Goal: Register for event/course

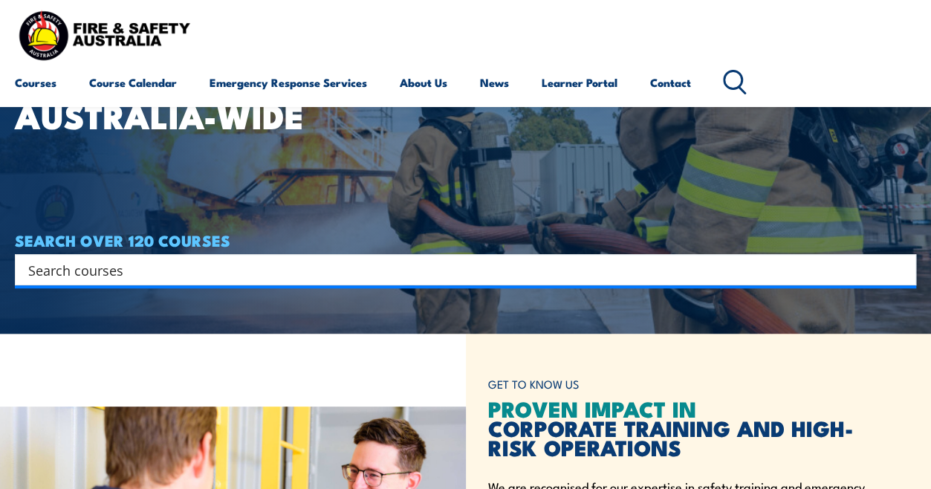
scroll to position [149, 0]
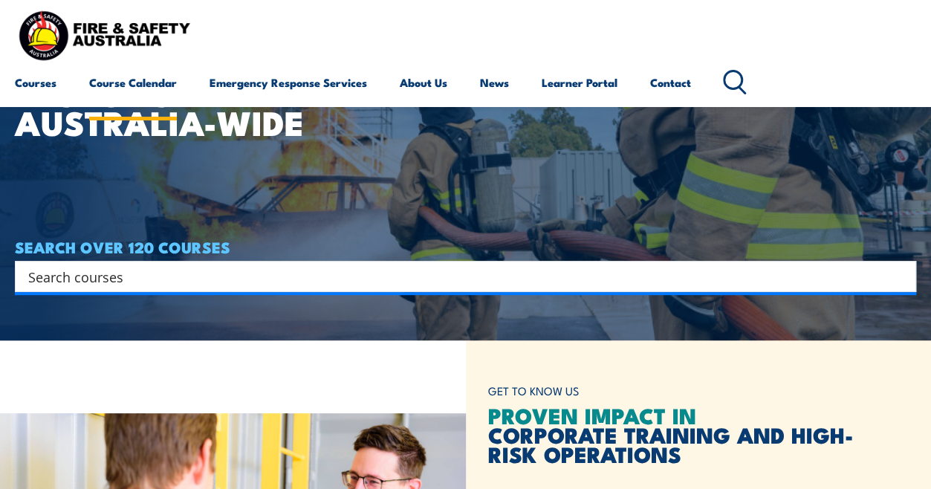
click at [117, 82] on link "Course Calendar" at bounding box center [133, 83] width 88 height 36
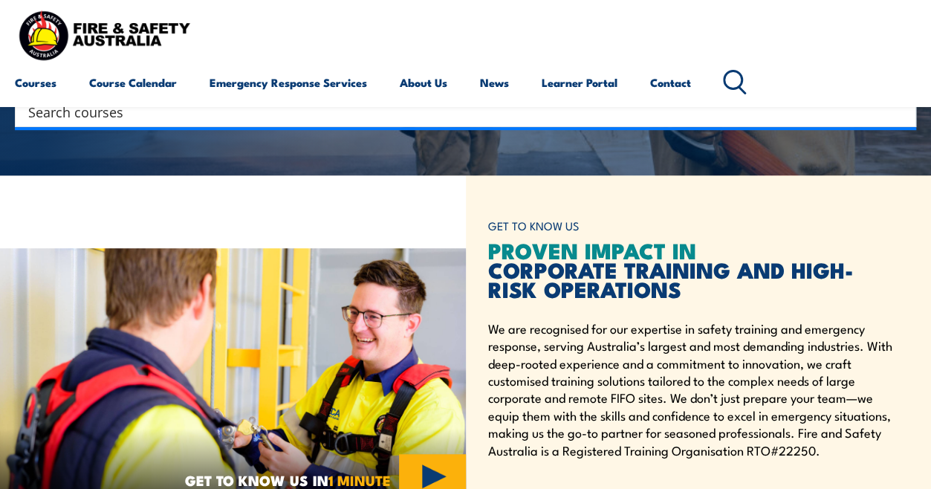
scroll to position [226, 0]
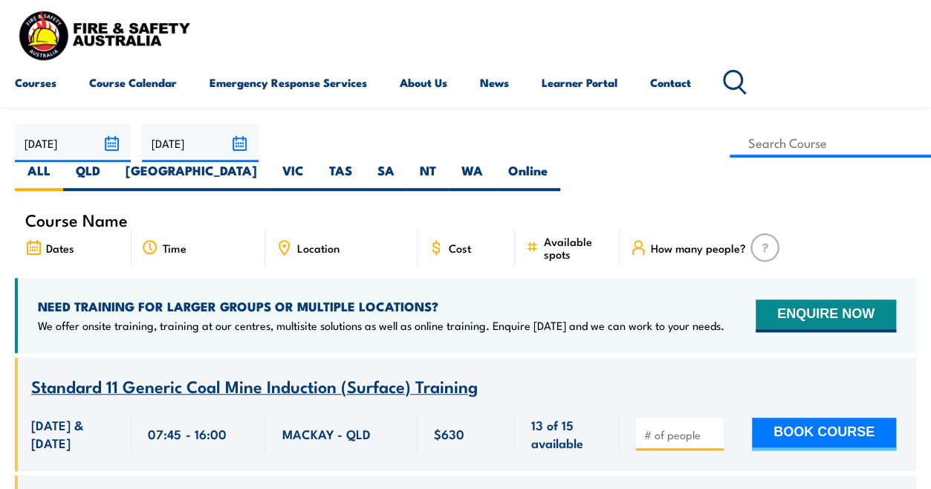
scroll to position [297, 0]
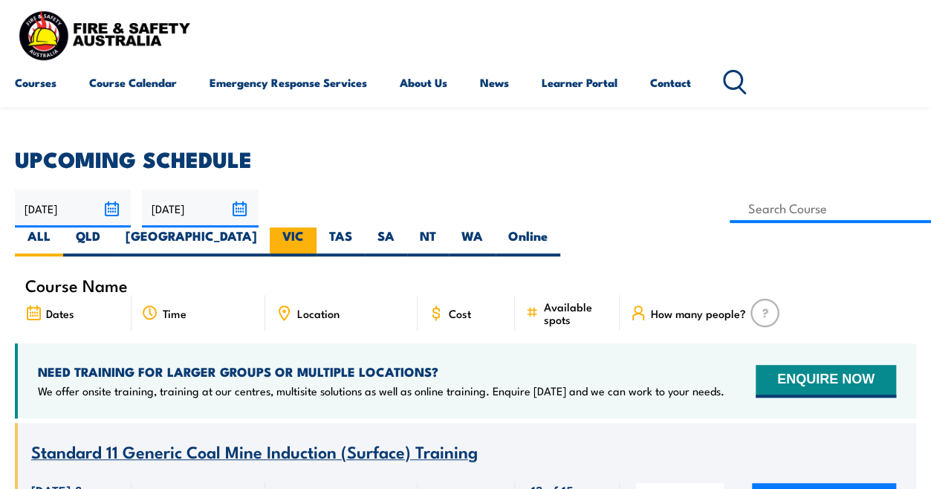
click at [317, 227] on label "VIC" at bounding box center [293, 241] width 47 height 29
click at [314, 227] on input "VIC" at bounding box center [309, 232] width 10 height 10
radio input "true"
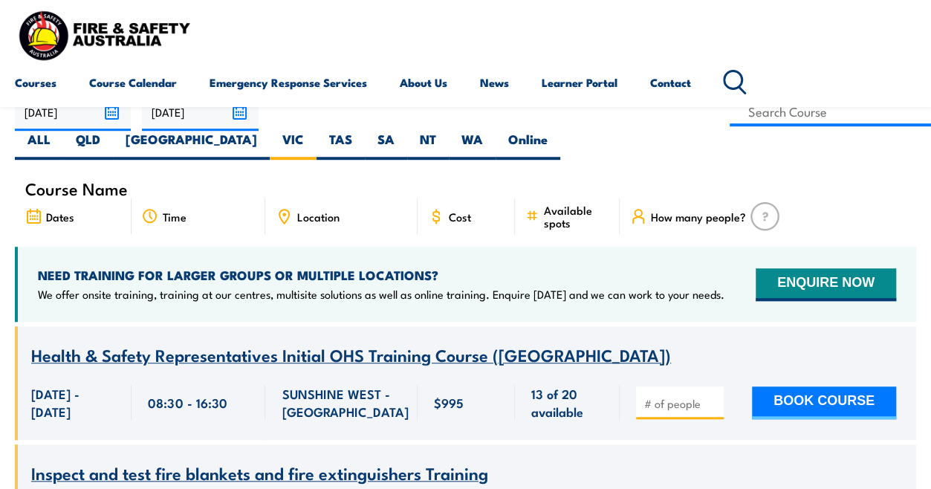
scroll to position [297, 0]
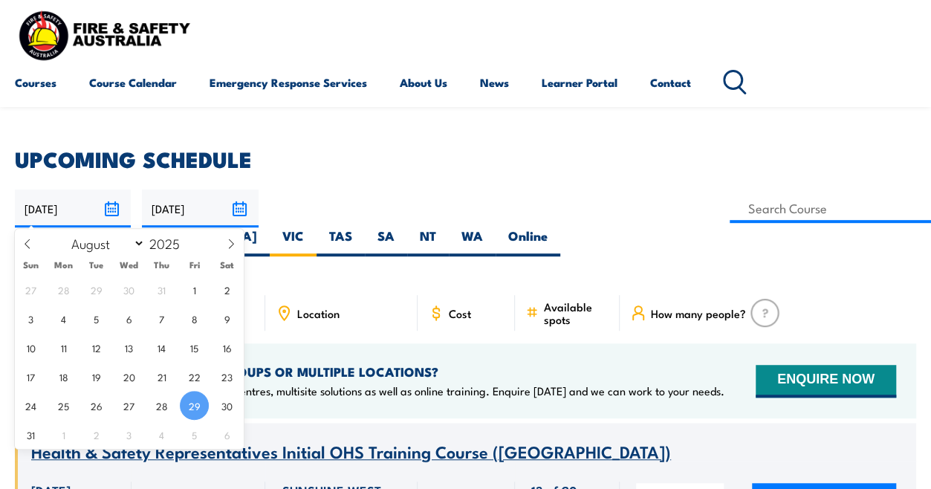
click at [114, 207] on input "[DATE]" at bounding box center [73, 208] width 116 height 38
click at [230, 249] on icon at bounding box center [231, 244] width 10 height 10
select select "9"
click at [130, 288] on span "1" at bounding box center [128, 289] width 29 height 29
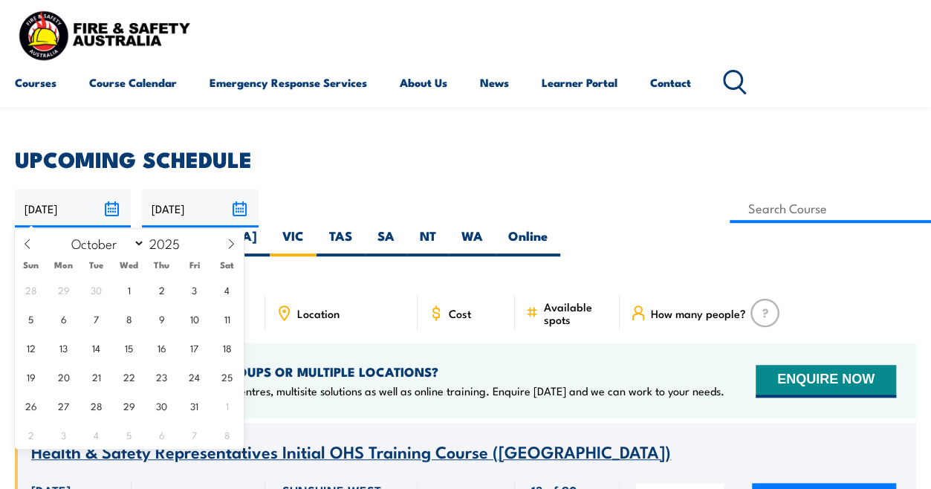
type input "[DATE]"
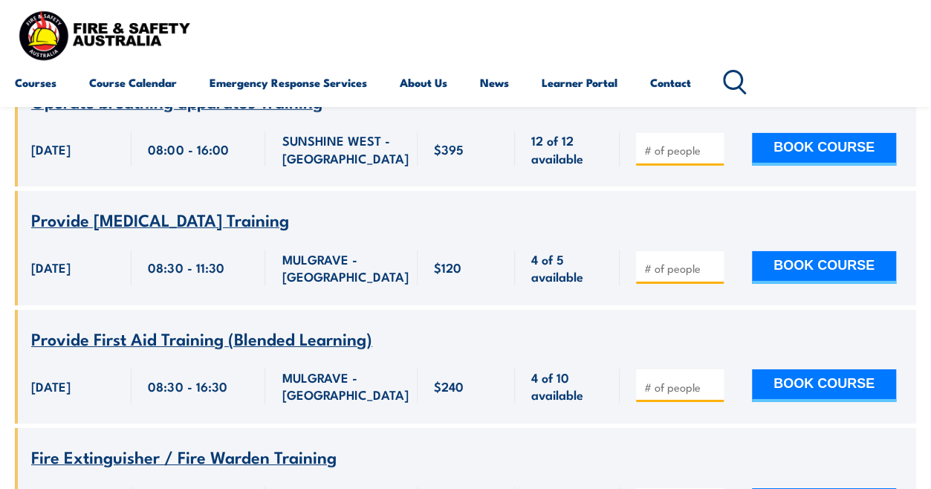
scroll to position [2378, 0]
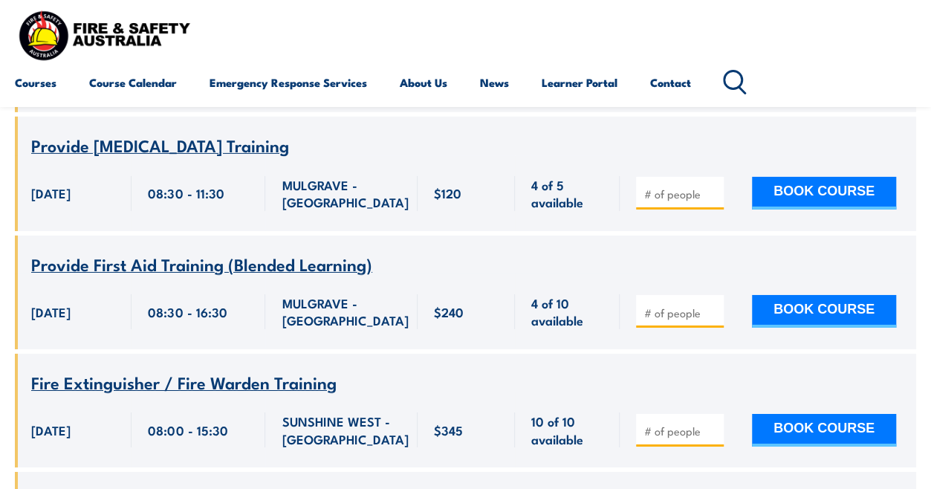
click at [309, 251] on span "Provide First Aid Training (Blended Learning)" at bounding box center [201, 263] width 341 height 25
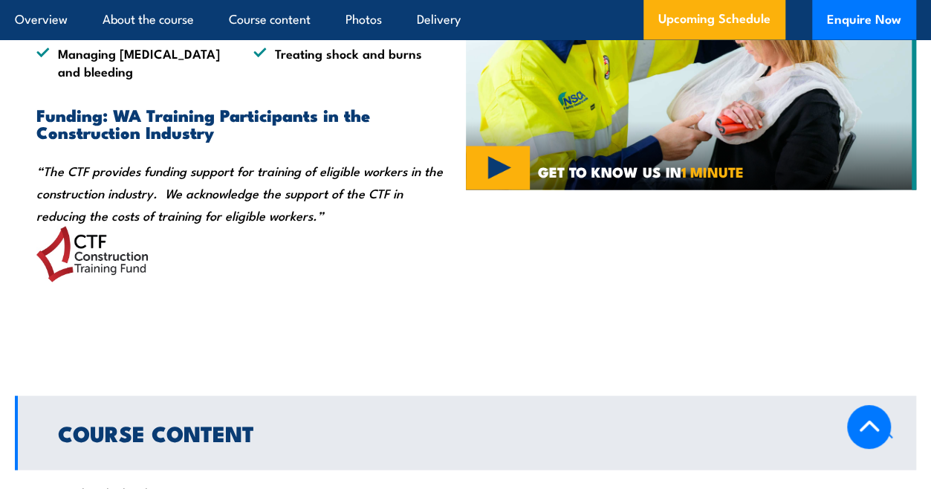
scroll to position [1263, 0]
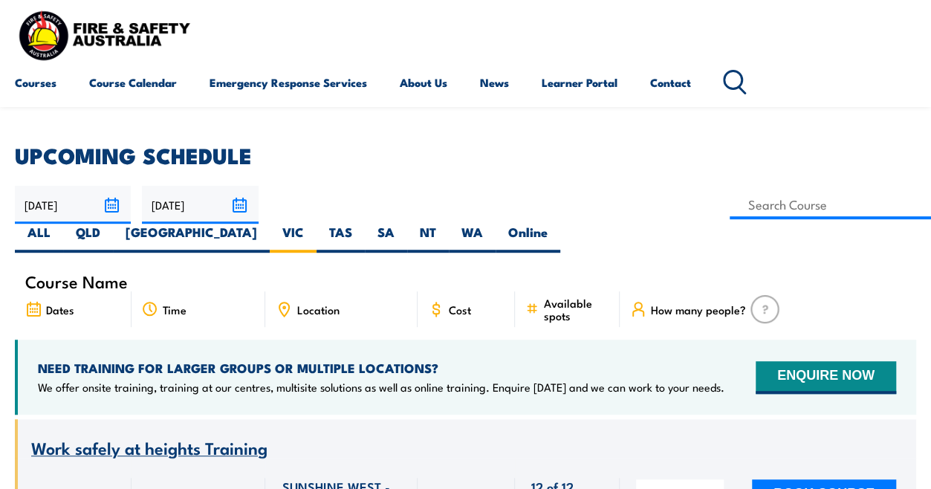
scroll to position [223, 0]
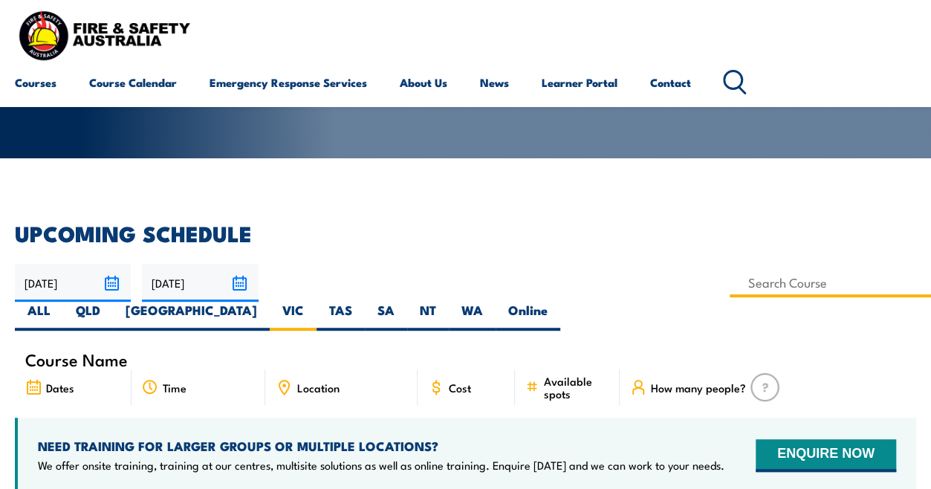
click at [730, 283] on input at bounding box center [830, 282] width 201 height 29
type input "Provide First Aid Training (Blended Learning)"
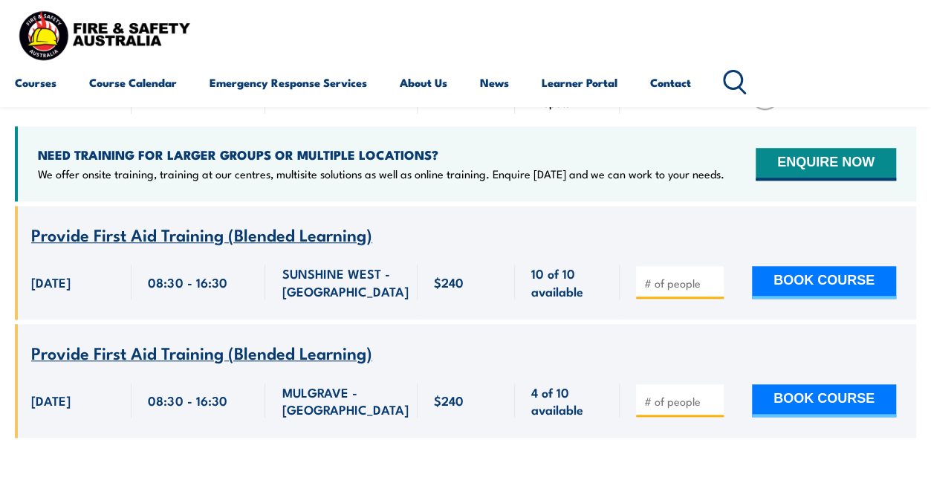
scroll to position [520, 0]
